Goal: Task Accomplishment & Management: Use online tool/utility

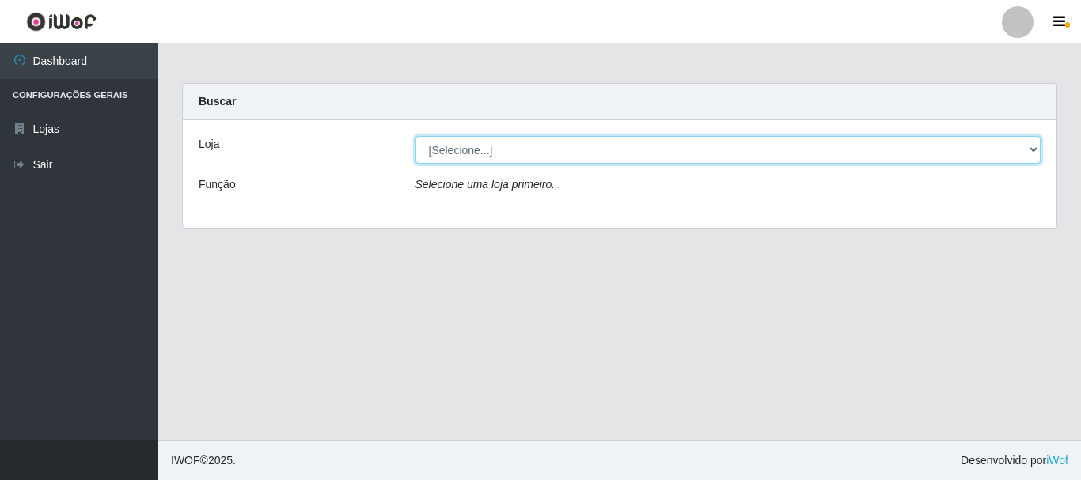
drag, startPoint x: 519, startPoint y: 139, endPoint x: 526, endPoint y: 160, distance: 21.8
click at [520, 141] on select "[Selecione...] [GEOGRAPHIC_DATA] [GEOGRAPHIC_DATA]" at bounding box center [729, 150] width 626 height 28
select select "64"
click at [416, 136] on select "[Selecione...] [GEOGRAPHIC_DATA] [GEOGRAPHIC_DATA]" at bounding box center [729, 150] width 626 height 28
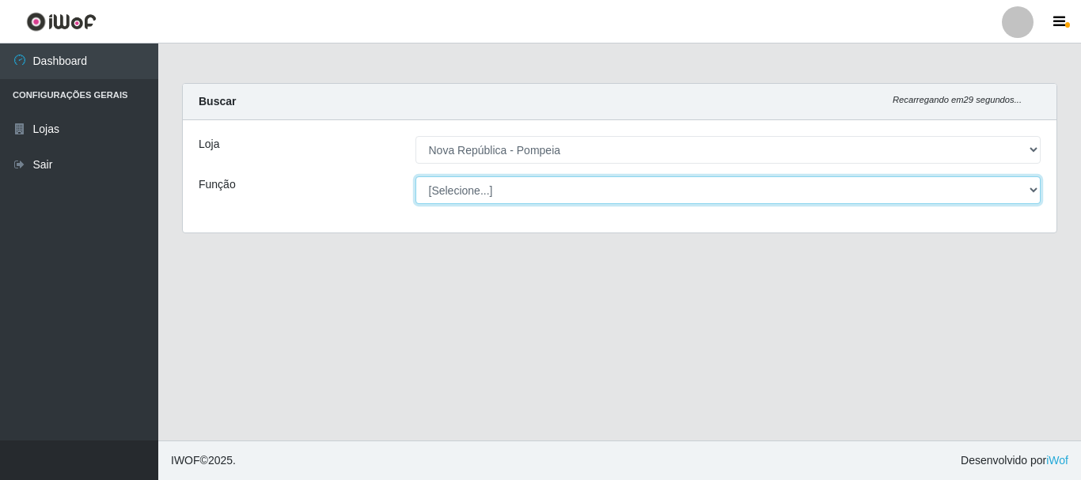
click at [530, 190] on select "[Selecione...] Balconista Operador de Caixa Recepcionista Repositor" at bounding box center [729, 190] width 626 height 28
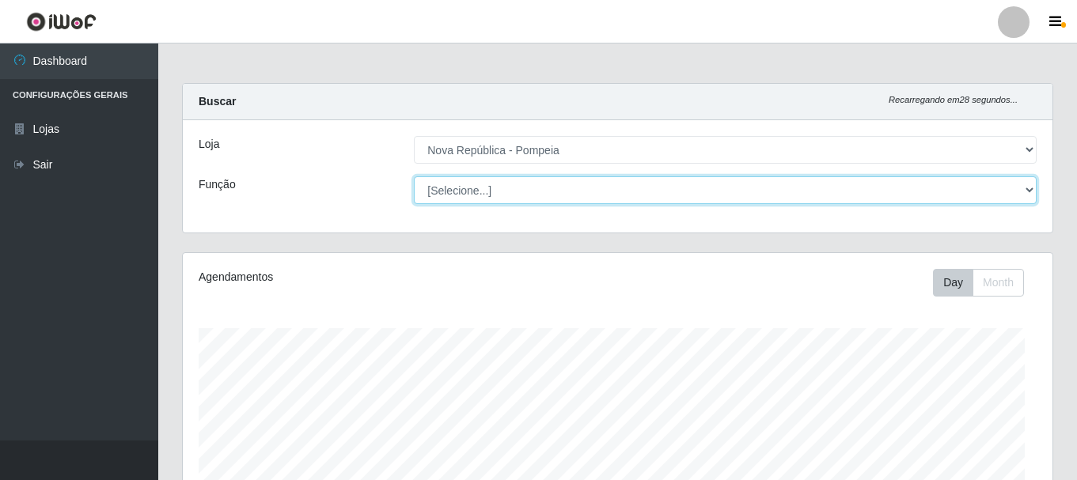
select select "22"
click at [414, 176] on select "[Selecione...] Balconista Operador de Caixa Recepcionista Repositor" at bounding box center [725, 190] width 623 height 28
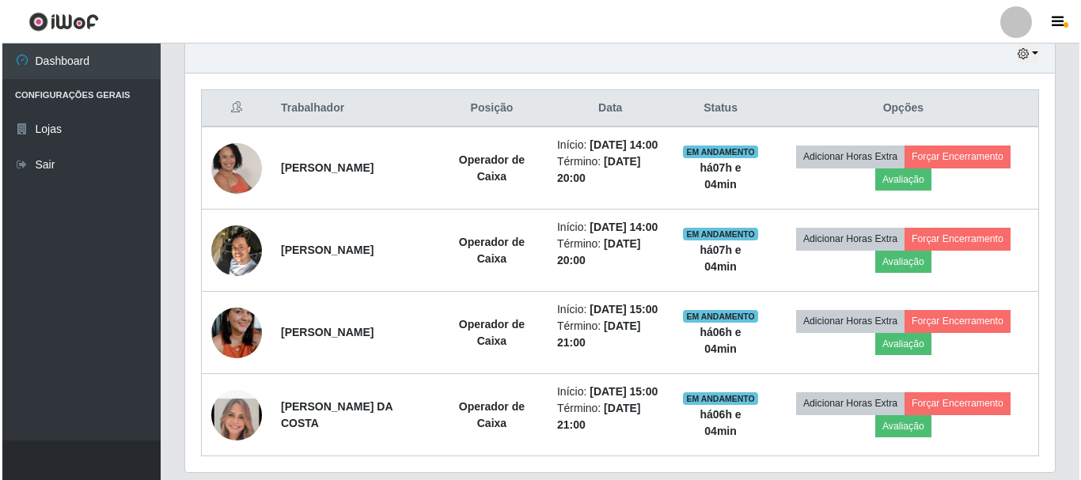
scroll to position [685, 0]
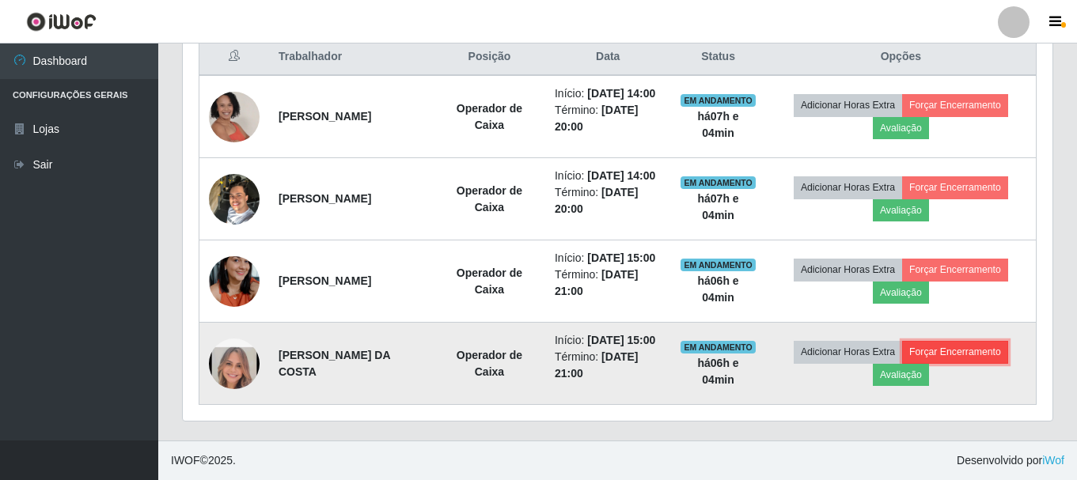
click at [962, 349] on button "Forçar Encerramento" at bounding box center [955, 352] width 106 height 22
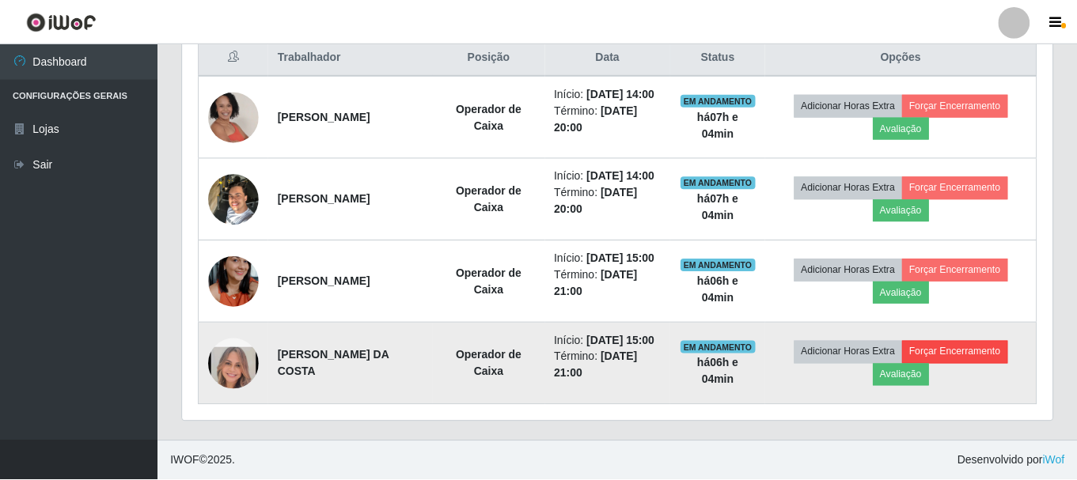
scroll to position [328, 862]
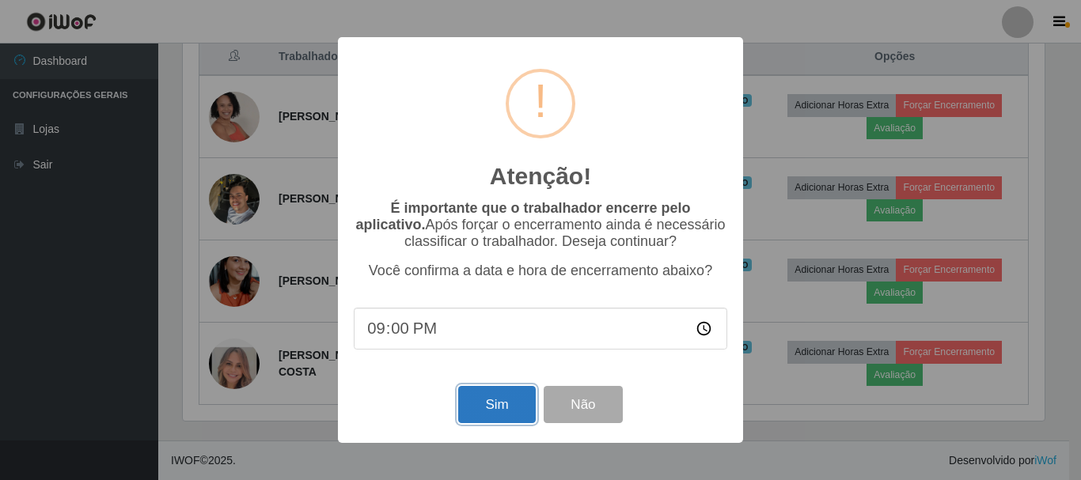
click at [476, 419] on button "Sim" at bounding box center [496, 404] width 77 height 37
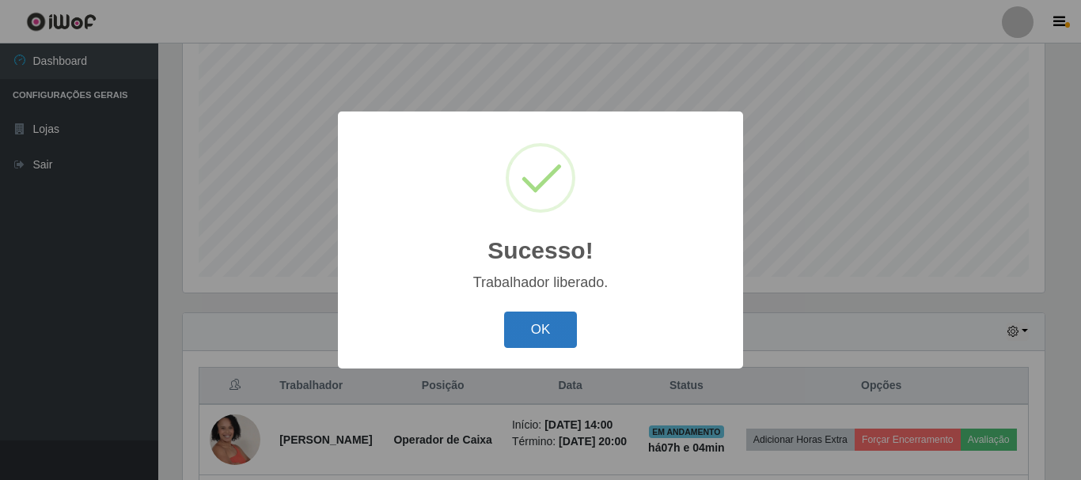
click at [535, 328] on button "OK" at bounding box center [541, 330] width 74 height 37
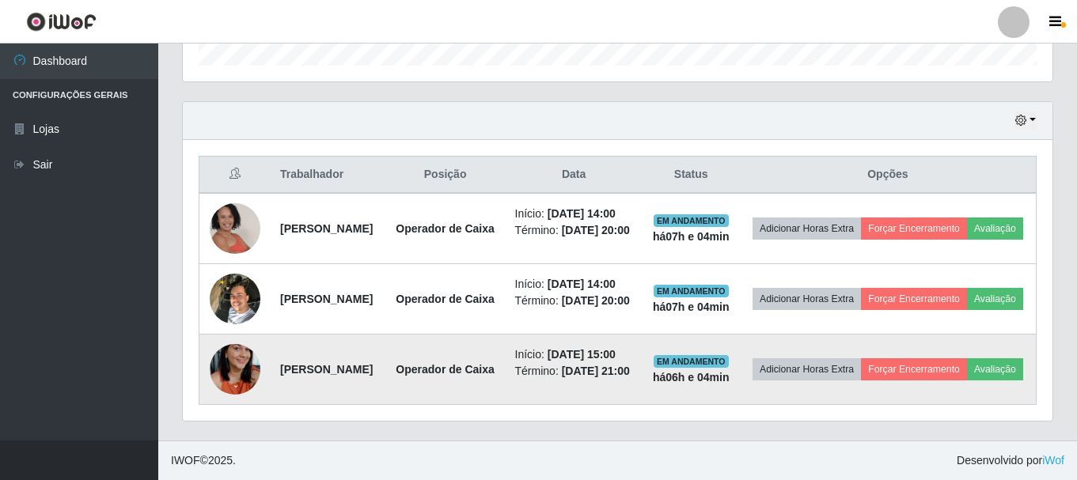
scroll to position [586, 0]
click at [967, 359] on button "Forçar Encerramento" at bounding box center [914, 370] width 106 height 22
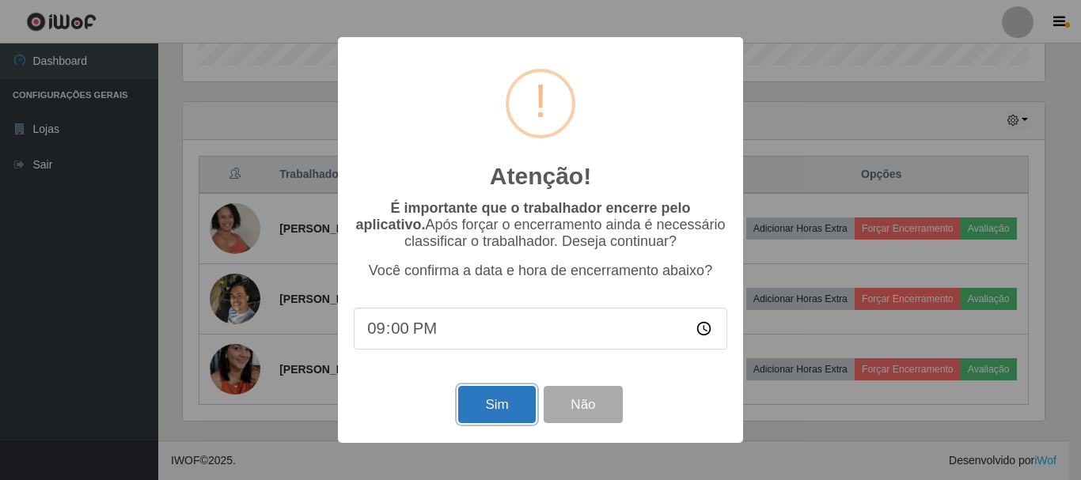
click at [522, 416] on button "Sim" at bounding box center [496, 404] width 77 height 37
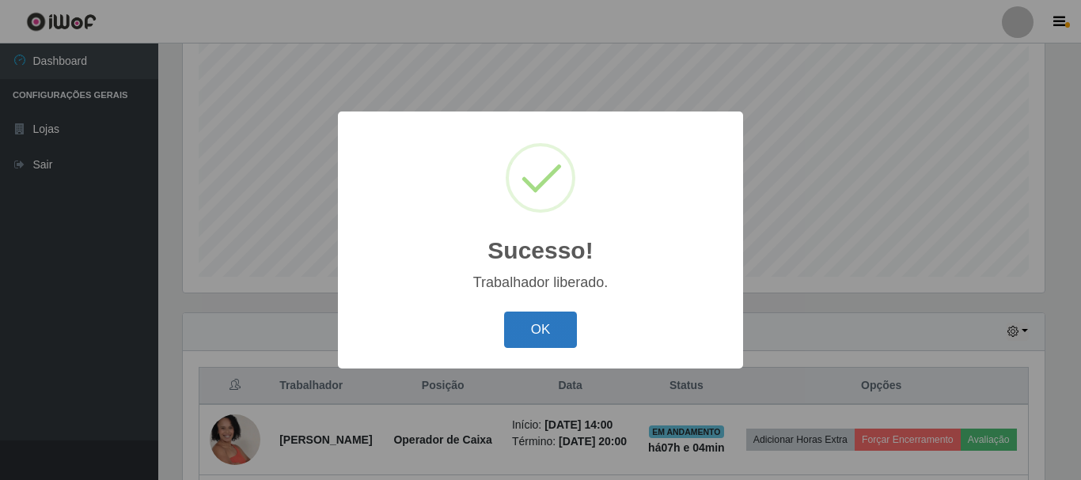
click at [519, 336] on button "OK" at bounding box center [541, 330] width 74 height 37
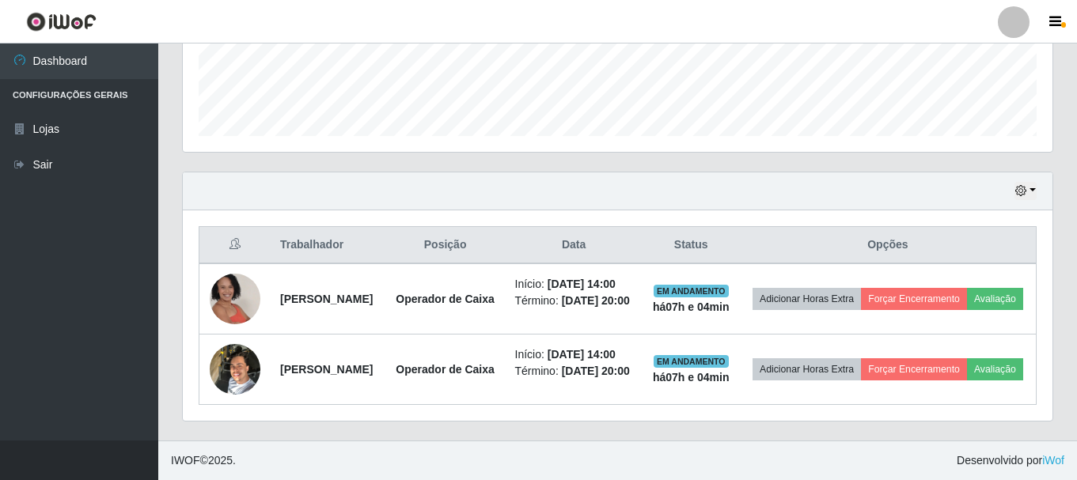
scroll to position [487, 0]
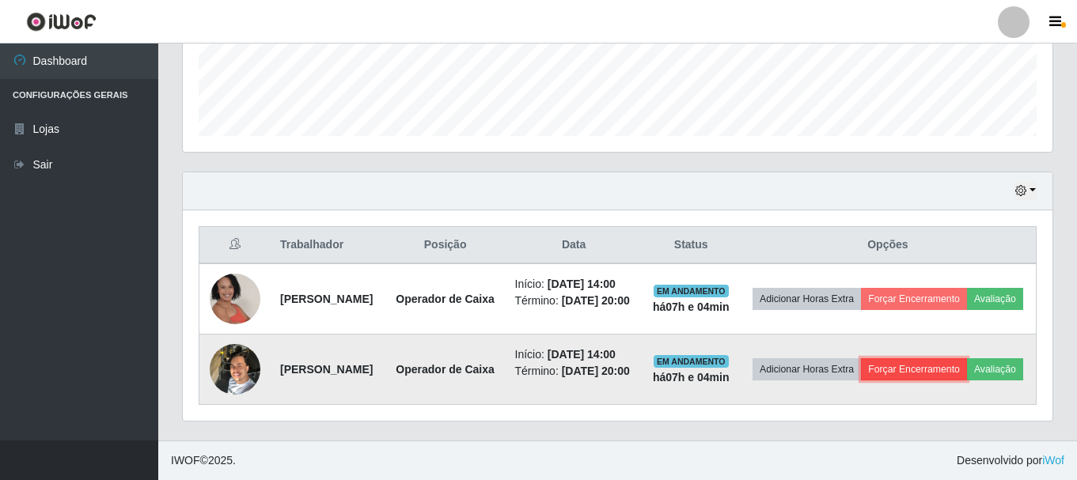
click at [967, 359] on button "Forçar Encerramento" at bounding box center [914, 370] width 106 height 22
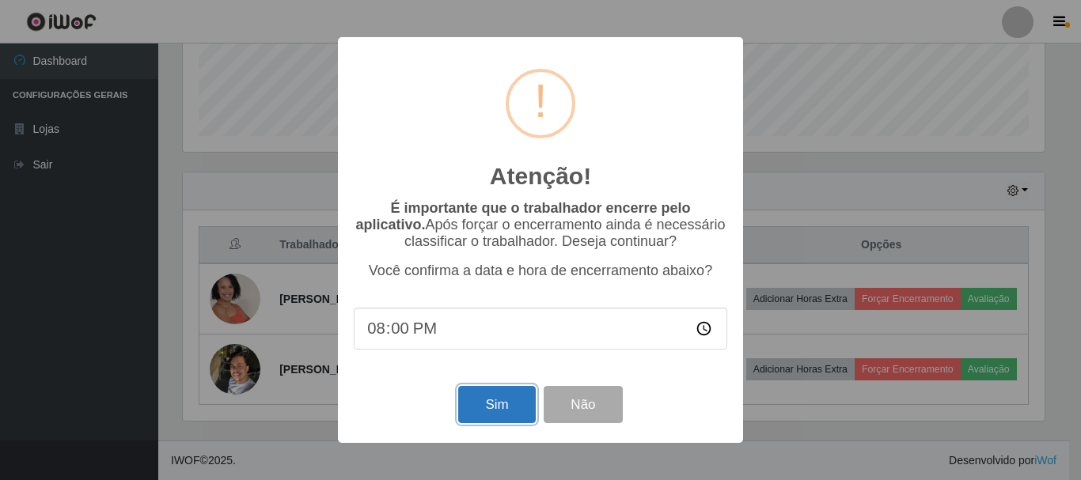
click at [504, 412] on button "Sim" at bounding box center [496, 404] width 77 height 37
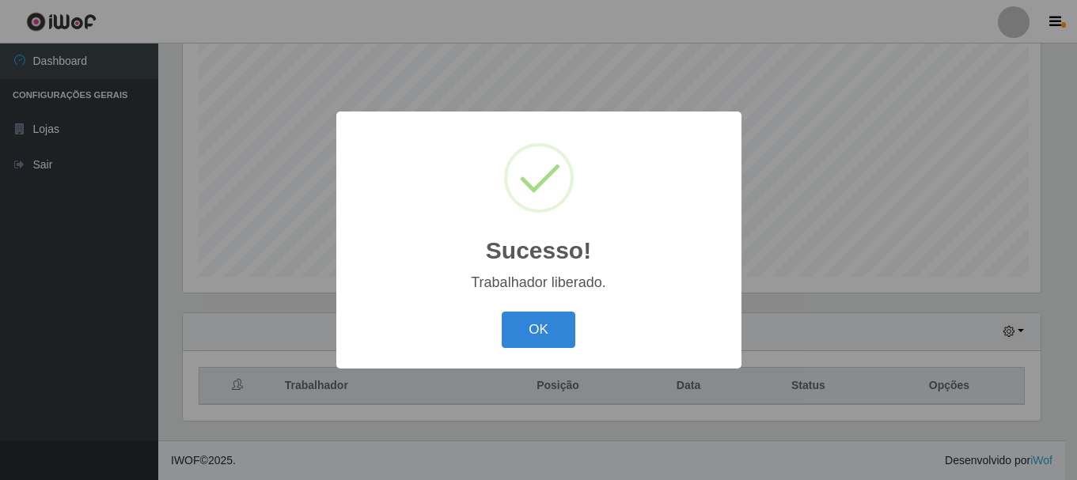
scroll to position [0, 0]
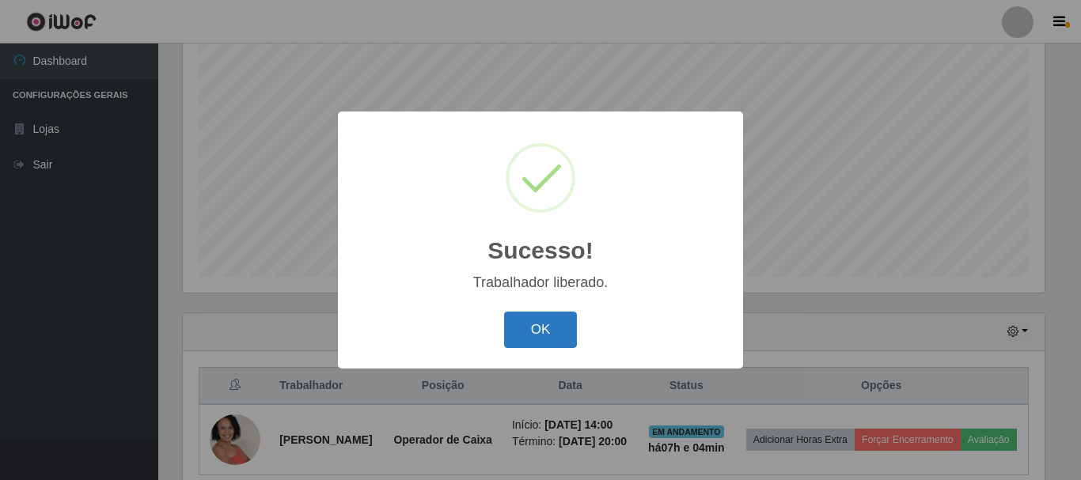
click at [546, 335] on button "OK" at bounding box center [541, 330] width 74 height 37
